Goal: Information Seeking & Learning: Learn about a topic

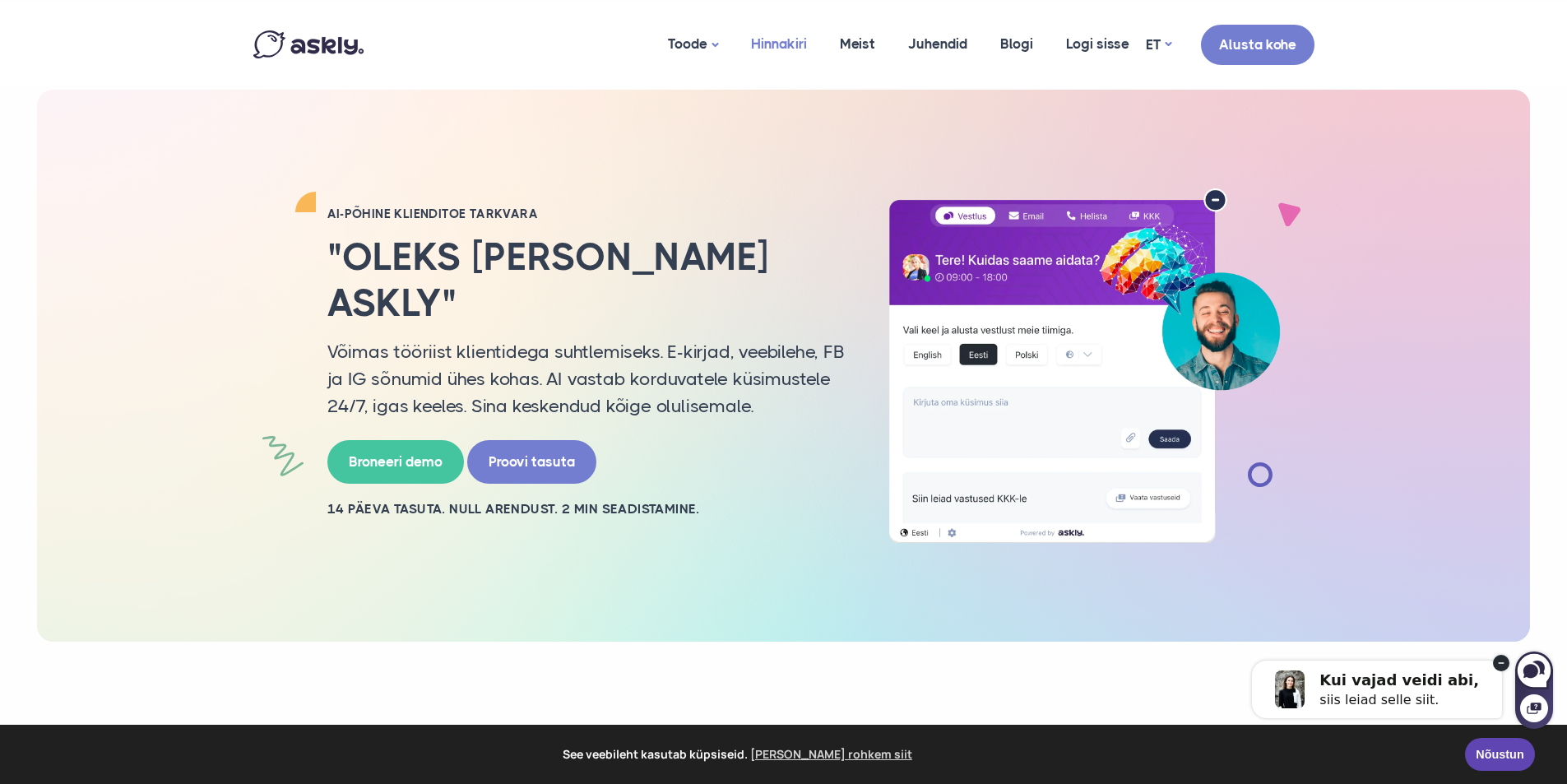
click at [790, 52] on link "Hinnakiri" at bounding box center [779, 45] width 89 height 80
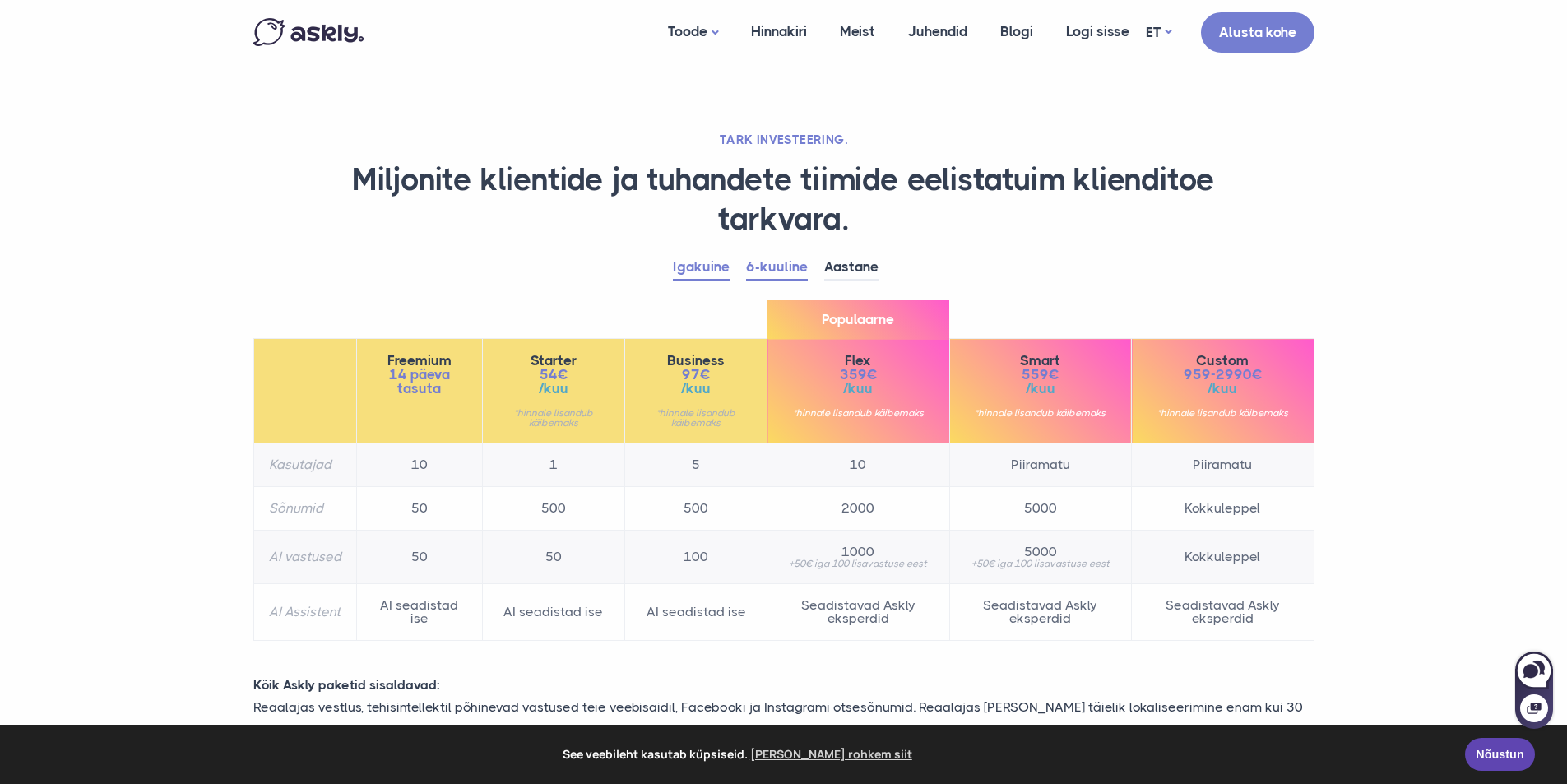
click at [699, 260] on link "Igakuine" at bounding box center [702, 268] width 56 height 25
drag, startPoint x: 794, startPoint y: 274, endPoint x: 853, endPoint y: 267, distance: 59.4
click at [791, 273] on link "6-kuuline" at bounding box center [777, 268] width 62 height 25
click at [871, 268] on link "Aastane" at bounding box center [852, 268] width 55 height 25
click at [796, 271] on link "6-kuuline" at bounding box center [777, 268] width 62 height 25
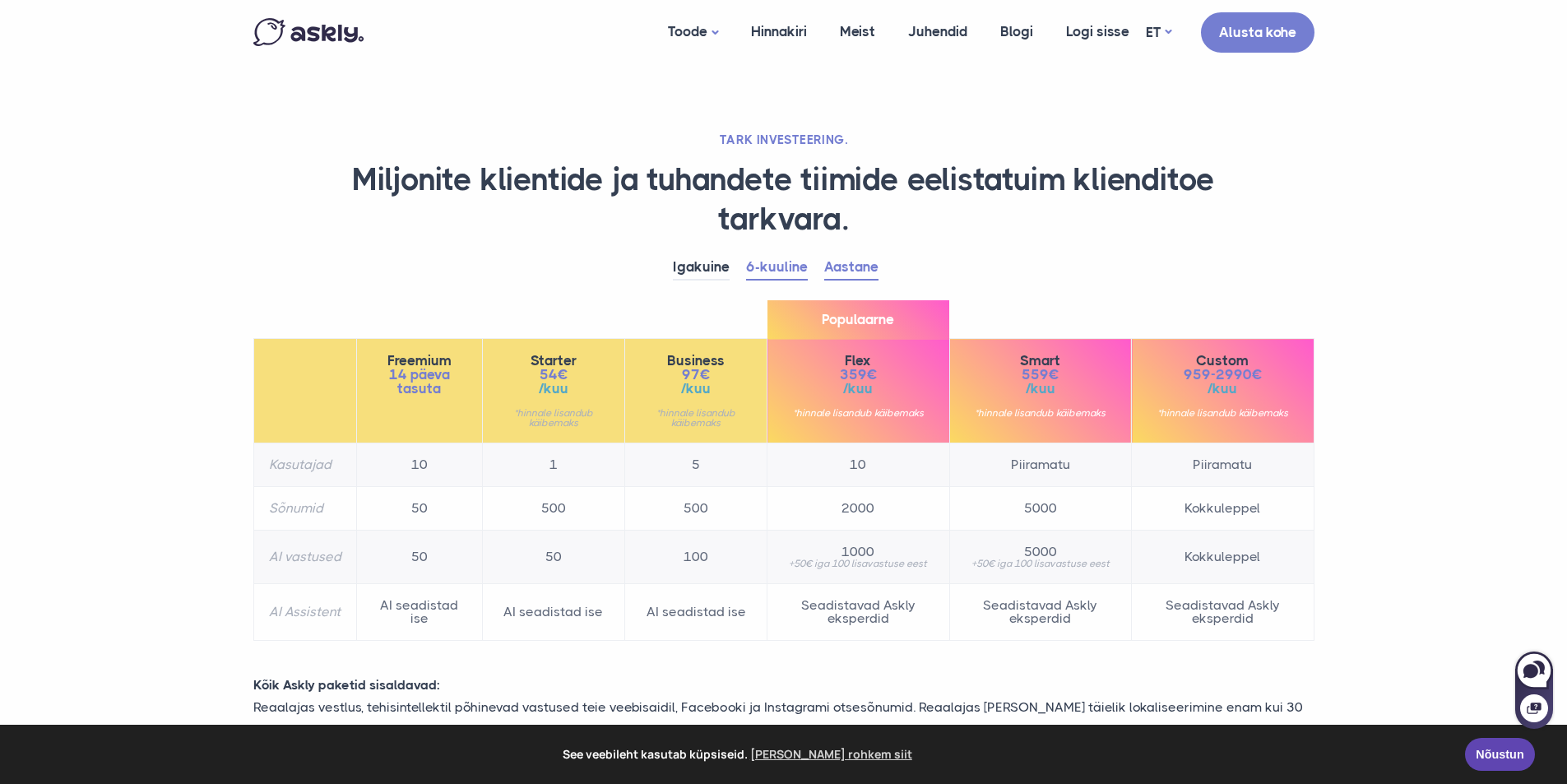
click at [855, 261] on link "Aastane" at bounding box center [852, 268] width 55 height 25
drag, startPoint x: 794, startPoint y: 268, endPoint x: 806, endPoint y: 267, distance: 12.0
click at [794, 268] on link "6-kuuline" at bounding box center [777, 268] width 62 height 25
click at [822, 264] on li "6-kuuline" at bounding box center [785, 267] width 78 height 25
click at [857, 279] on link "Aastane" at bounding box center [852, 268] width 55 height 25
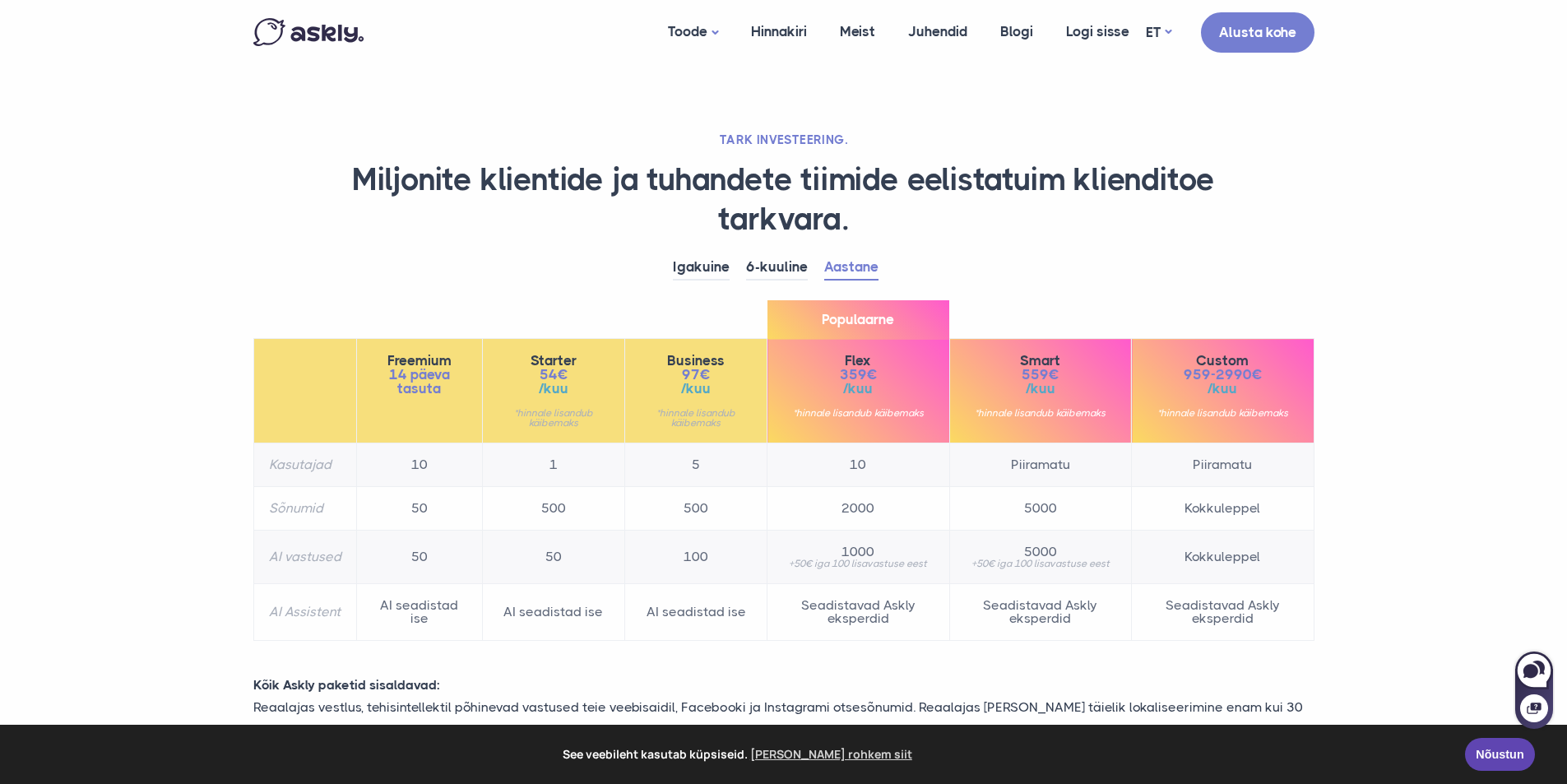
click at [353, 40] on img at bounding box center [308, 32] width 110 height 28
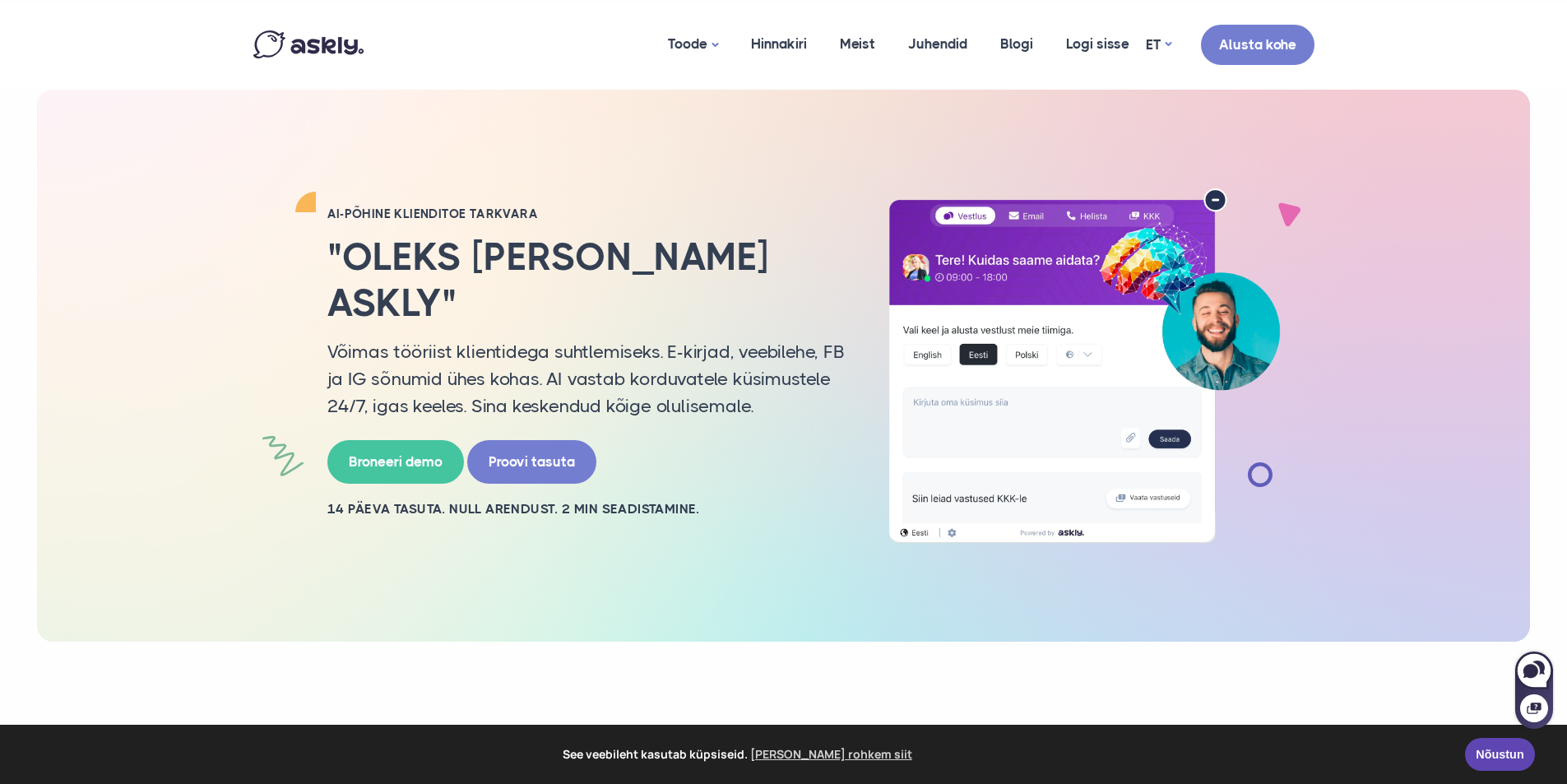
click at [1363, 226] on div "AI-PÕHINE KLIENDITOE TARKVARA "Oleks igal lehel Askly" Võimas tööriist klientid…" at bounding box center [784, 365] width 1493 height 553
